Goal: Task Accomplishment & Management: Complete application form

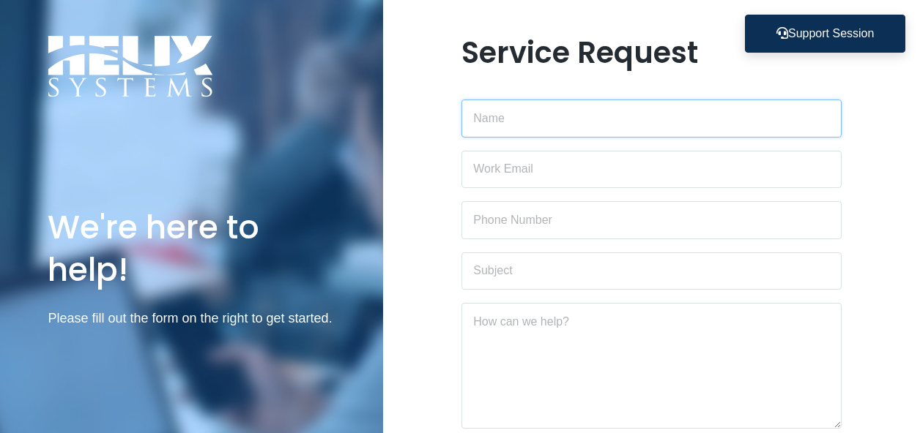
click at [567, 121] on input "text" at bounding box center [651, 119] width 380 height 38
type input "[PERSON_NAME]"
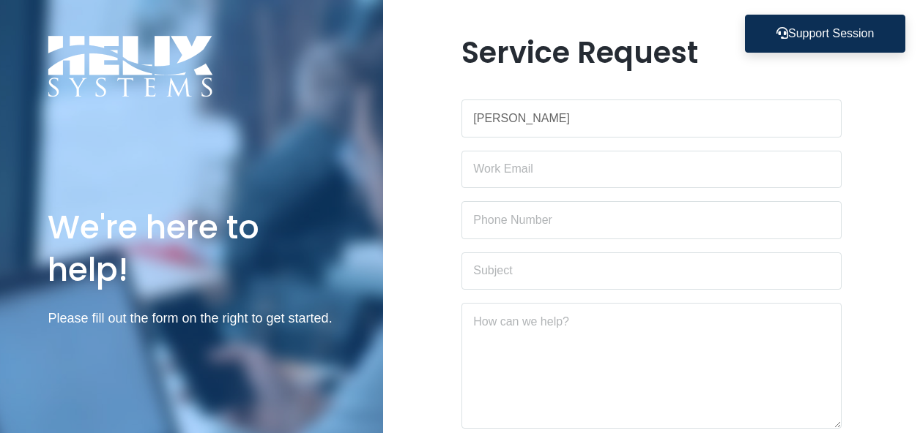
type input "[PERSON_NAME][EMAIL_ADDRESS][DOMAIN_NAME]"
type input "6465257275"
click at [551, 283] on input "text" at bounding box center [651, 272] width 380 height 38
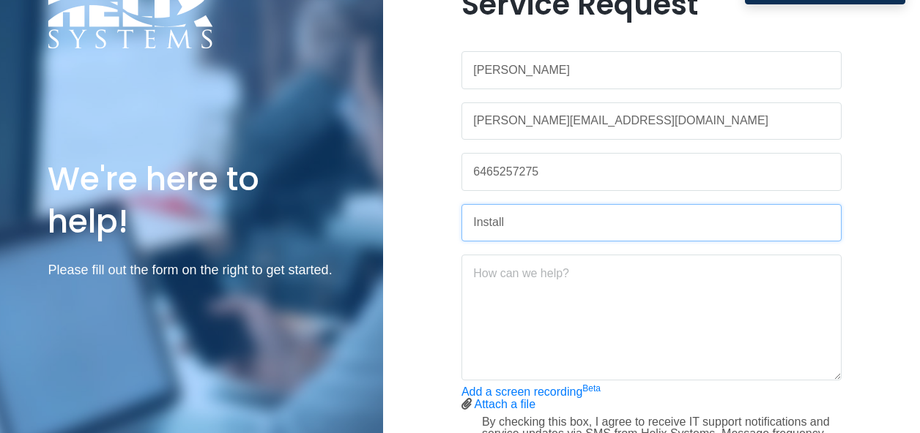
scroll to position [73, 0]
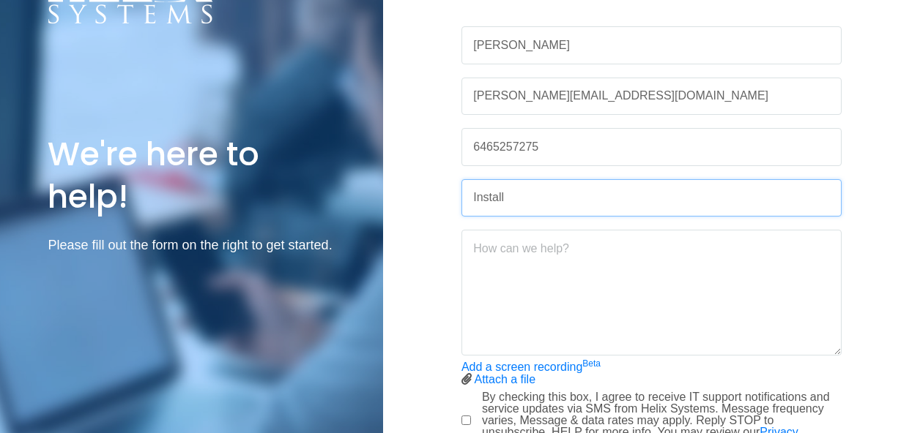
type input "Install"
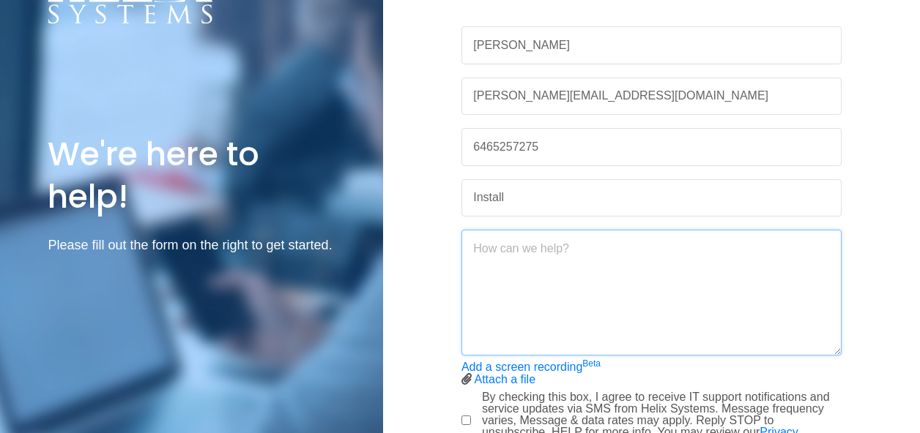
click at [529, 256] on textarea at bounding box center [651, 293] width 380 height 126
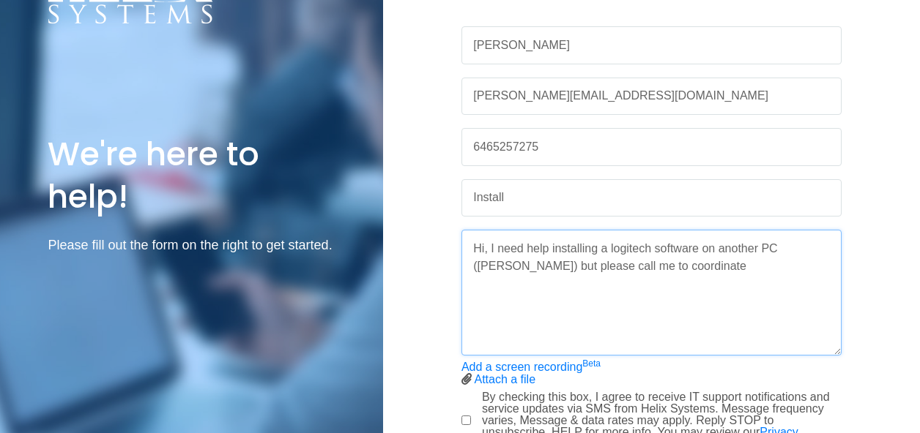
click at [527, 246] on textarea "Hi, I need help installing a logitech software on another PC ([PERSON_NAME]) bu…" at bounding box center [651, 293] width 380 height 126
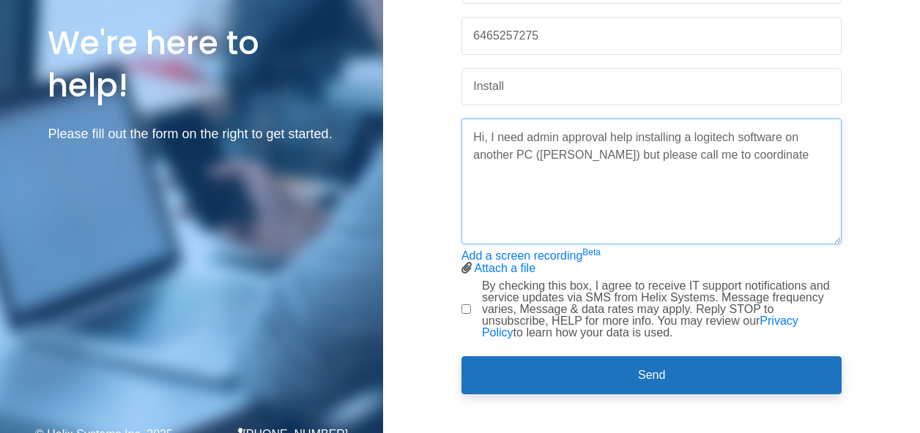
scroll to position [198, 0]
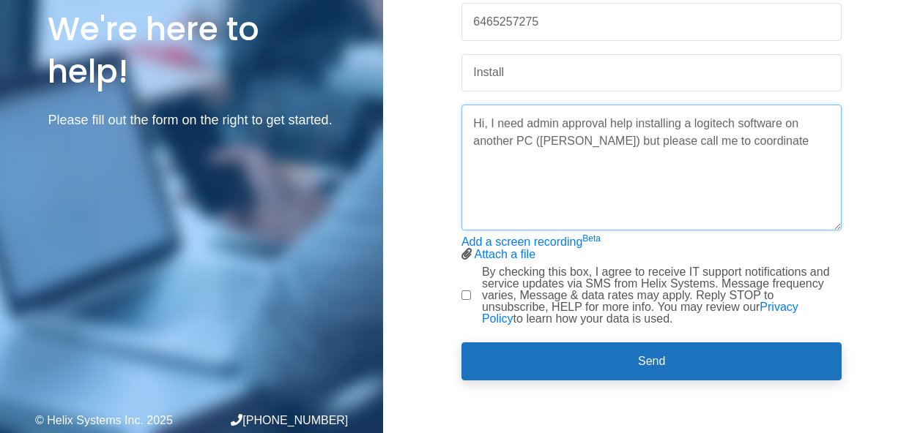
type textarea "Hi, I need admin approval help installing a logitech software on another PC ([P…"
click at [459, 297] on div "Service Request [PERSON_NAME] [PERSON_NAME][EMAIL_ADDRESS][DOMAIN_NAME] 6465257…" at bounding box center [651, 118] width 402 height 562
click at [464, 295] on input "By checking this box, I agree to receive IT support notifications and service u…" at bounding box center [466, 296] width 10 height 10
checkbox input "true"
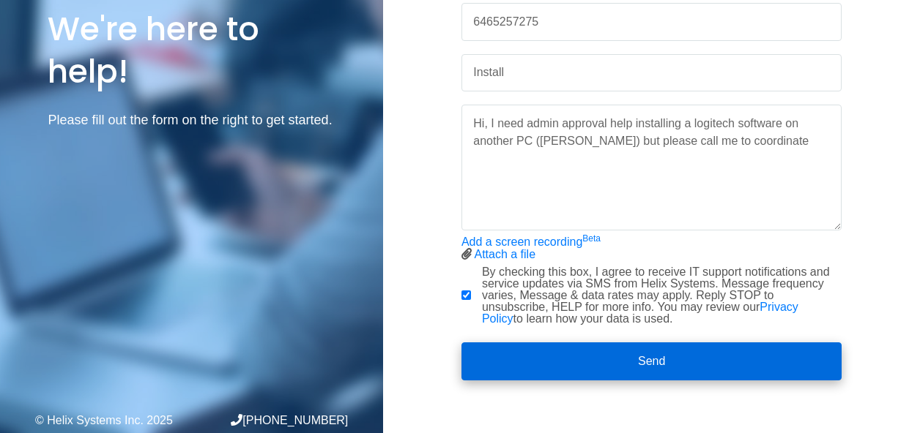
click at [622, 356] on button "Send" at bounding box center [651, 362] width 380 height 38
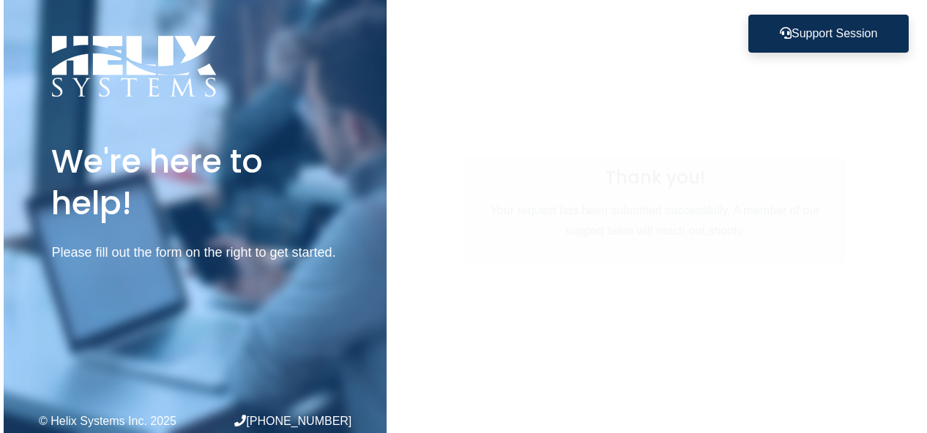
scroll to position [0, 0]
